Goal: Task Accomplishment & Management: Manage account settings

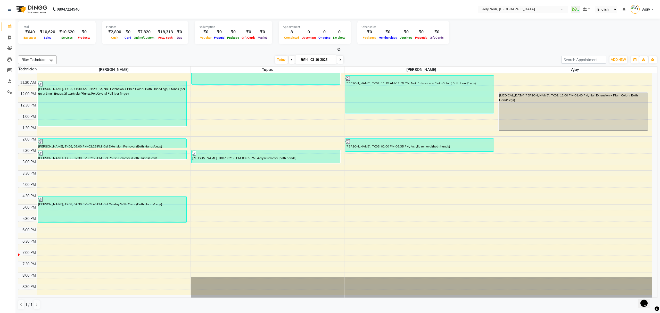
scroll to position [75, 0]
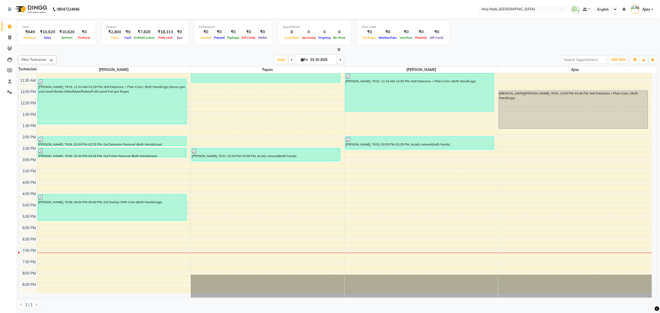
click at [338, 58] on span at bounding box center [340, 60] width 6 height 8
type input "04-10-2025"
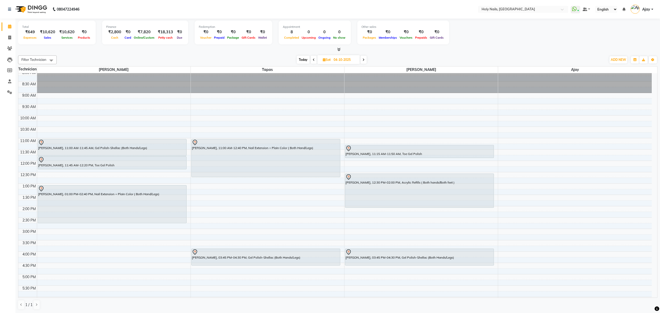
scroll to position [0, 0]
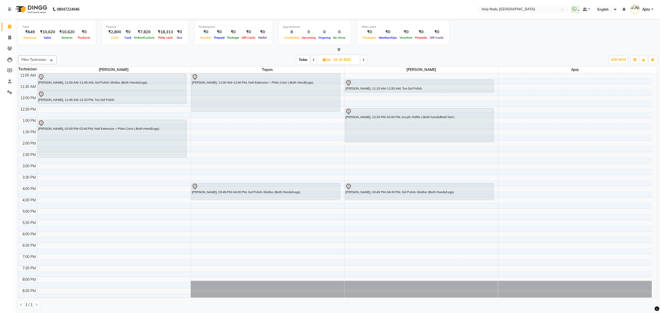
scroll to position [34, 0]
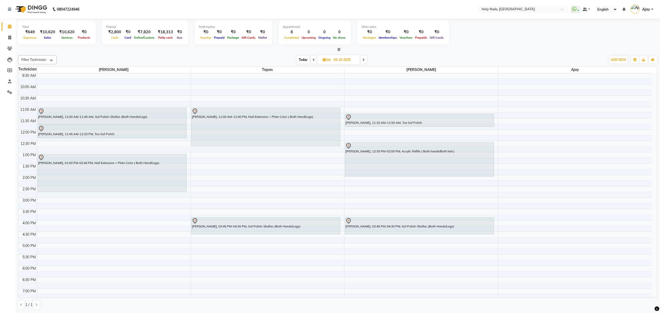
drag, startPoint x: 300, startPoint y: 59, endPoint x: 300, endPoint y: 62, distance: 2.9
click at [300, 59] on span "Today" at bounding box center [303, 60] width 13 height 8
type input "03-10-2025"
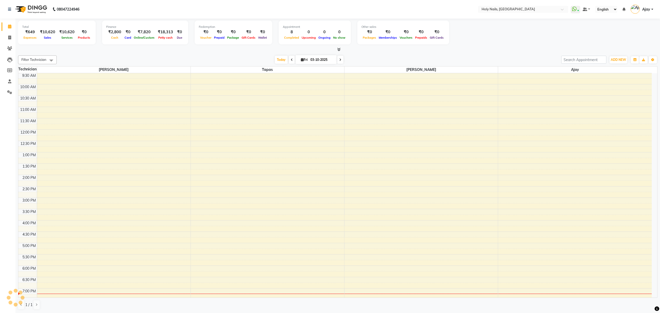
scroll to position [75, 0]
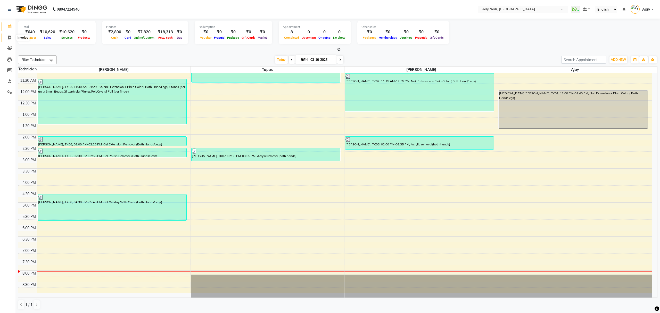
click at [8, 36] on icon at bounding box center [9, 38] width 3 height 4
select select "6066"
select select "service"
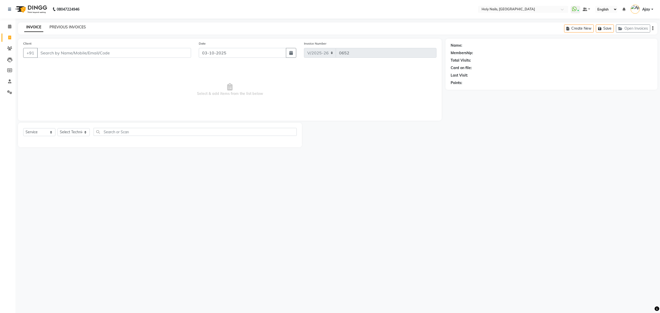
click at [77, 27] on link "PREVIOUS INVOICES" at bounding box center [68, 27] width 36 height 5
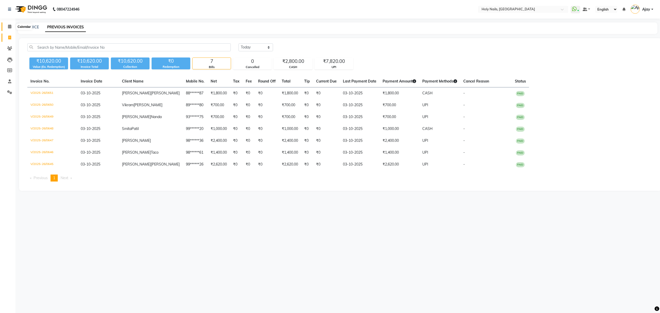
click at [10, 25] on icon at bounding box center [9, 27] width 3 height 4
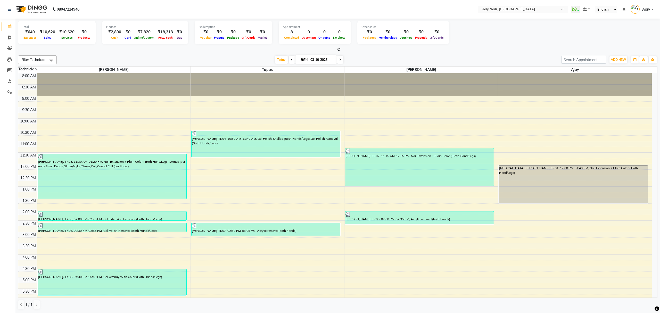
click at [339, 50] on icon at bounding box center [338, 49] width 3 height 4
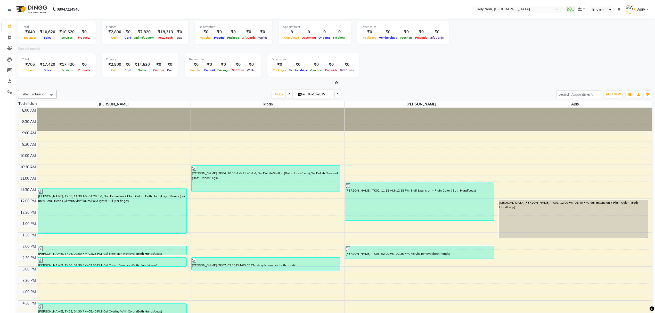
click at [337, 83] on icon at bounding box center [336, 83] width 3 height 4
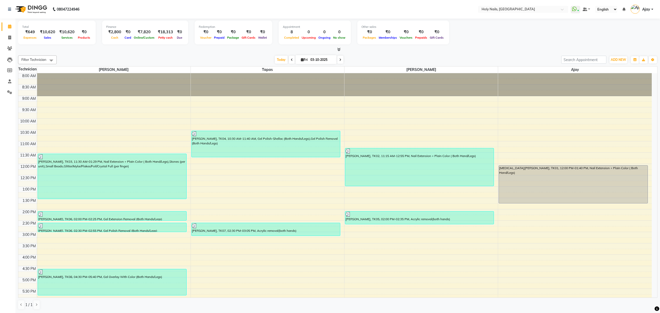
click at [339, 60] on icon at bounding box center [340, 59] width 2 height 3
type input "04-10-2025"
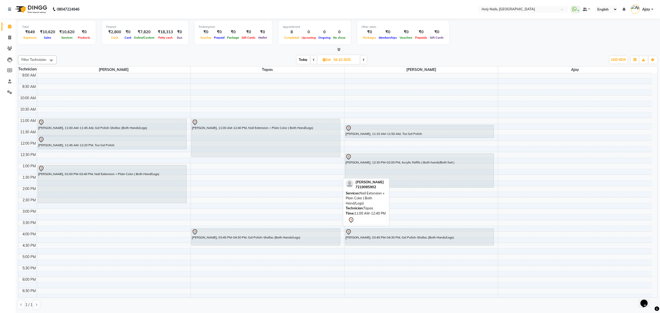
scroll to position [69, 0]
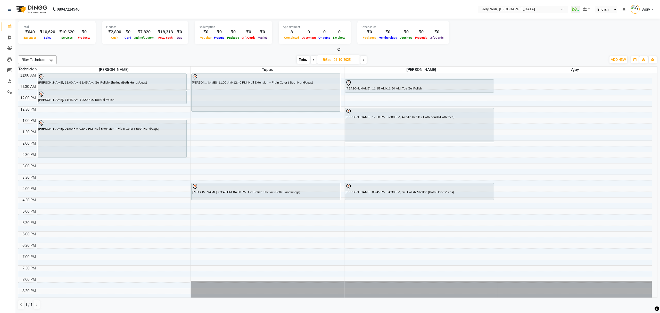
click at [300, 61] on span "Today" at bounding box center [303, 60] width 13 height 8
type input "03-10-2025"
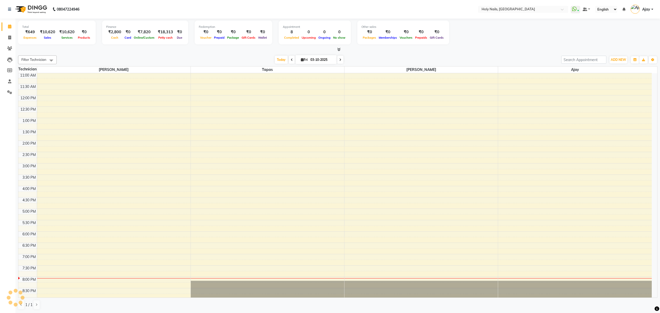
scroll to position [75, 0]
